Goal: Task Accomplishment & Management: Manage account settings

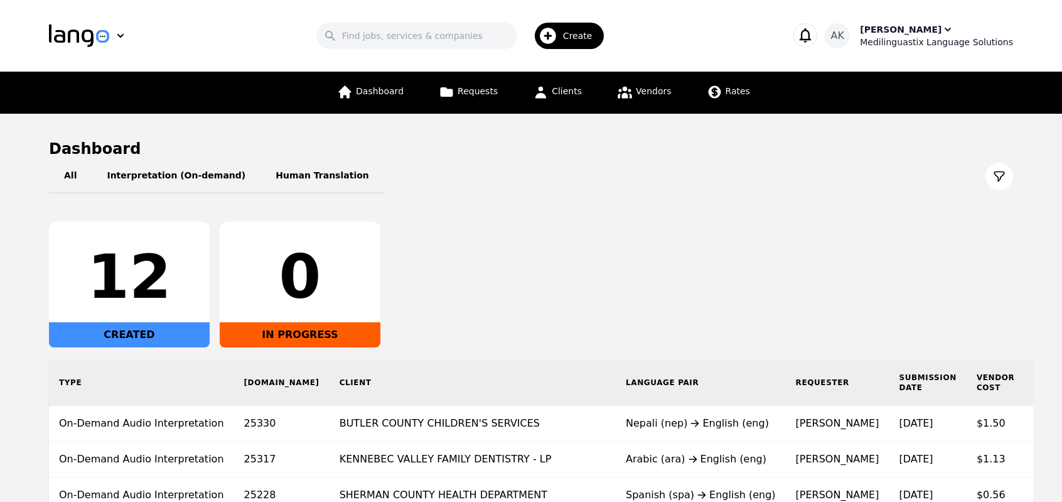
click at [913, 47] on div "Medilinguastix Language Solutions" at bounding box center [936, 42] width 153 height 13
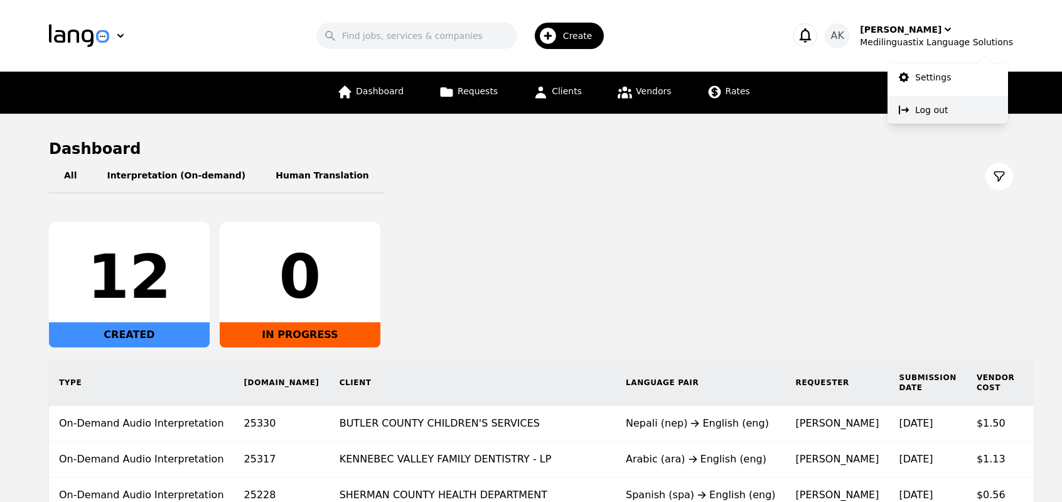
click at [917, 105] on p "Log out" at bounding box center [932, 110] width 33 height 13
